Goal: Transaction & Acquisition: Purchase product/service

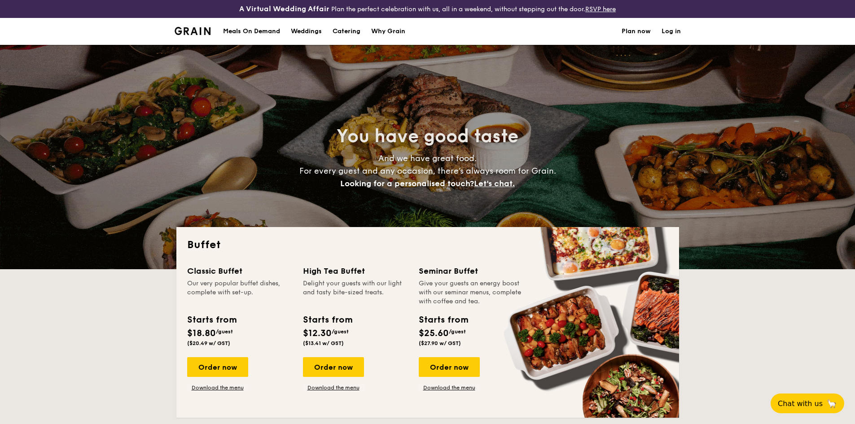
select select
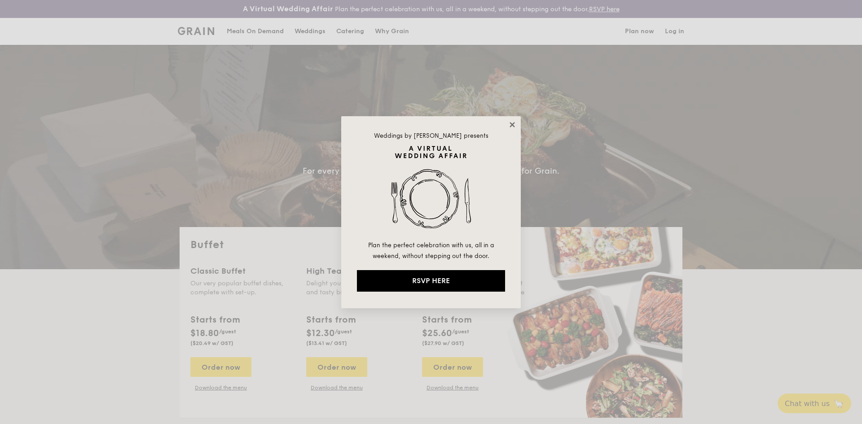
click at [509, 124] on icon at bounding box center [512, 125] width 8 height 8
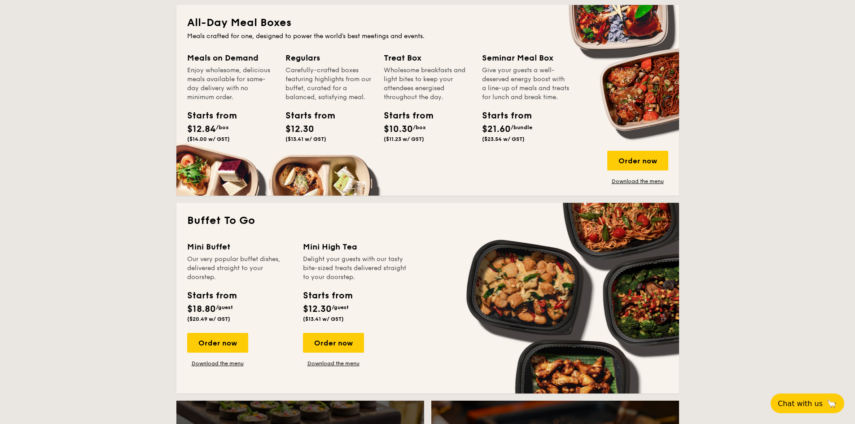
scroll to position [404, 0]
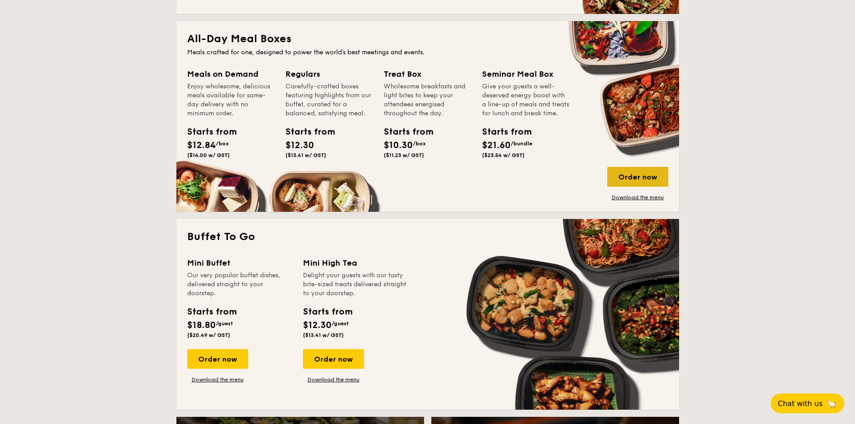
drag, startPoint x: 626, startPoint y: 175, endPoint x: 619, endPoint y: 179, distance: 7.5
click at [619, 179] on div "Order now" at bounding box center [637, 177] width 61 height 20
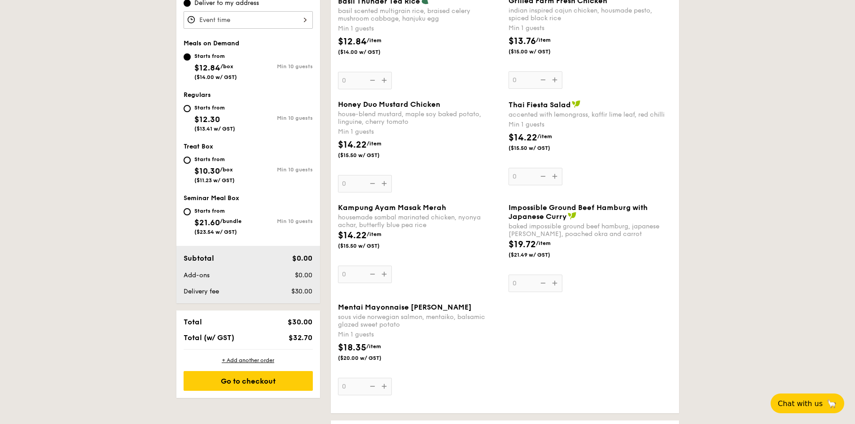
scroll to position [314, 0]
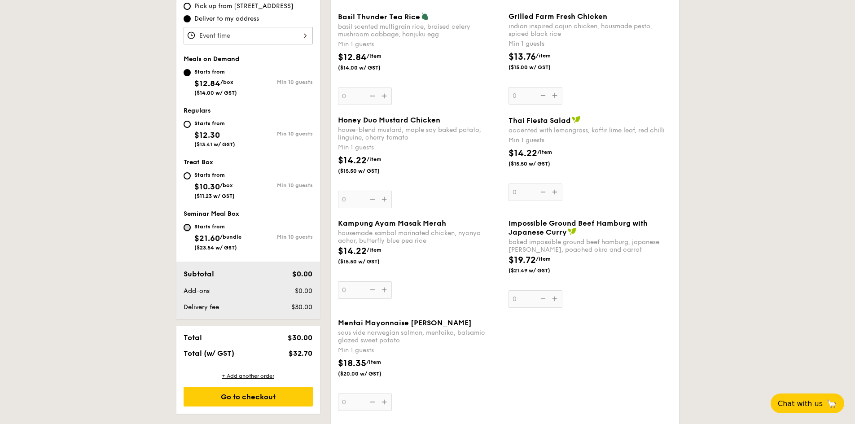
click at [188, 230] on input "Starts from $21.60 /bundle ($23.54 w/ GST) Min 10 guests" at bounding box center [187, 227] width 7 height 7
radio input "true"
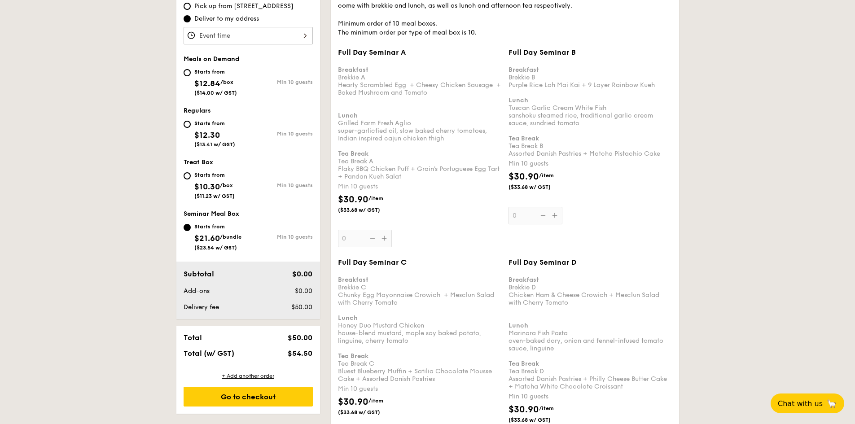
select select
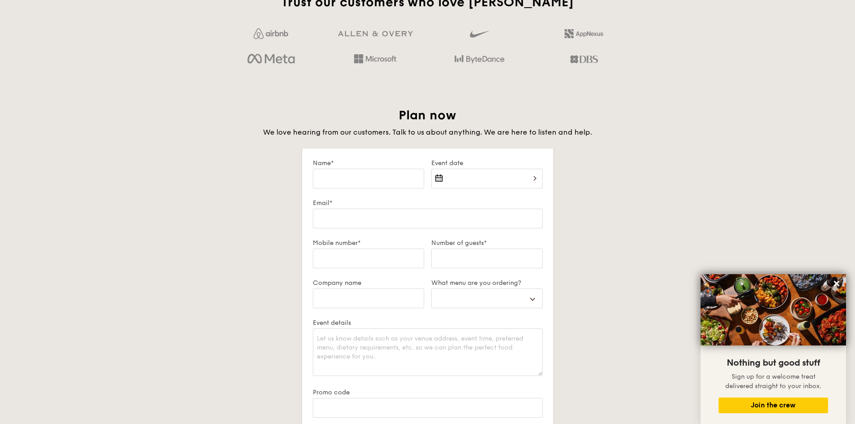
scroll to position [1474, 0]
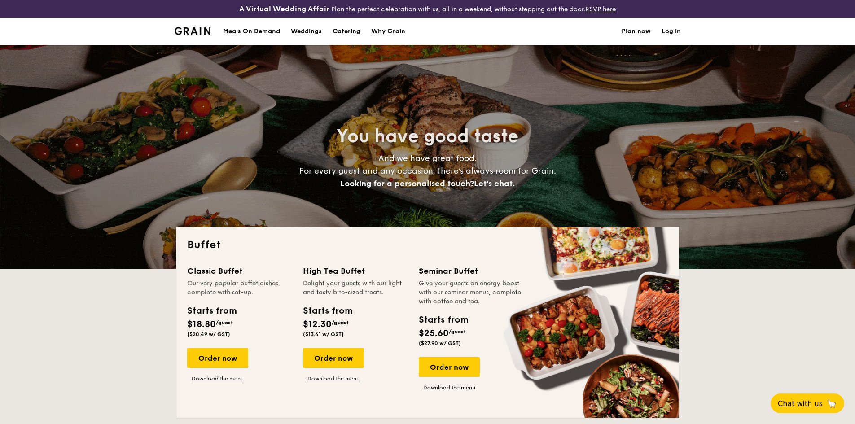
select select
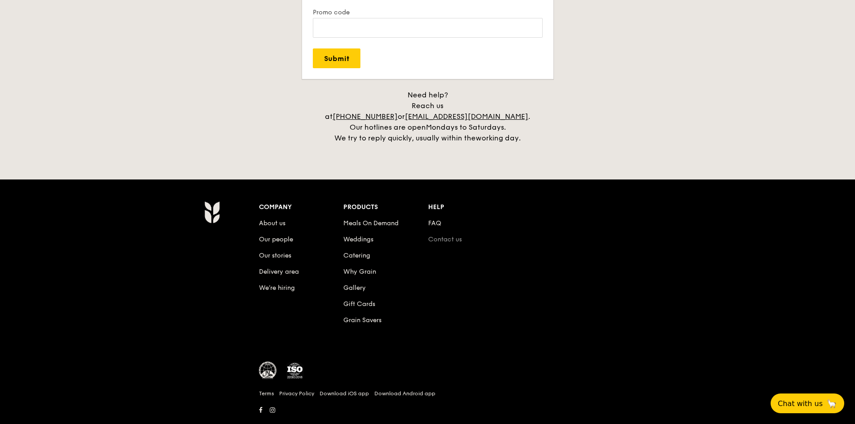
scroll to position [1840, 0]
